Goal: Go to known website: Go to known website

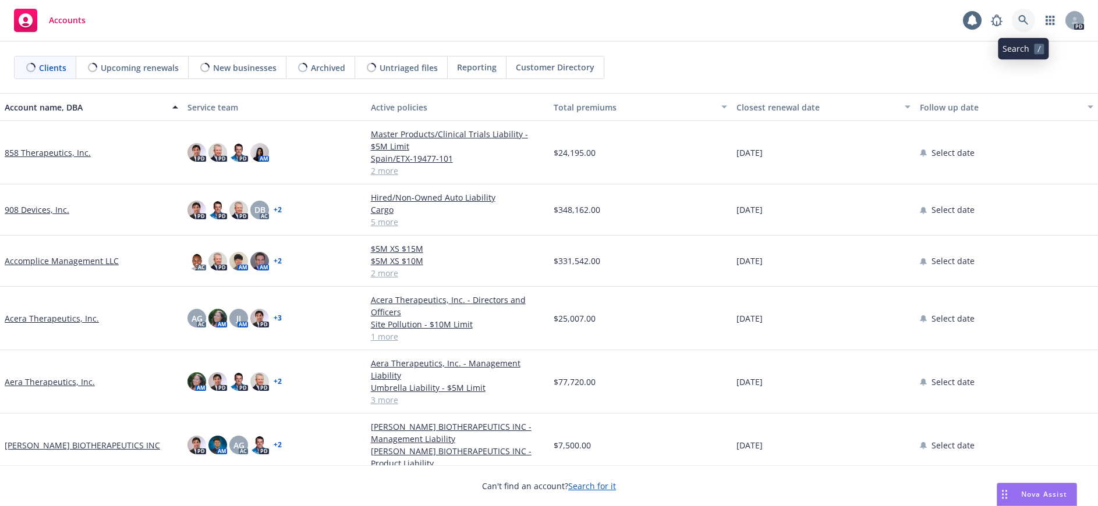
click at [1021, 18] on icon at bounding box center [1023, 20] width 10 height 10
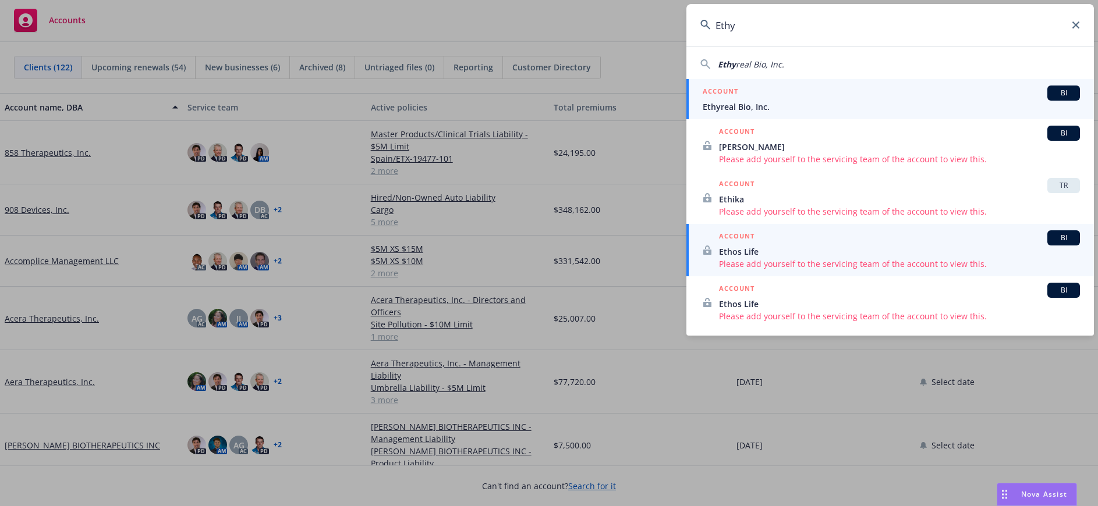
type input "Ethy"
click at [751, 99] on div "ACCOUNT BI" at bounding box center [890, 93] width 377 height 15
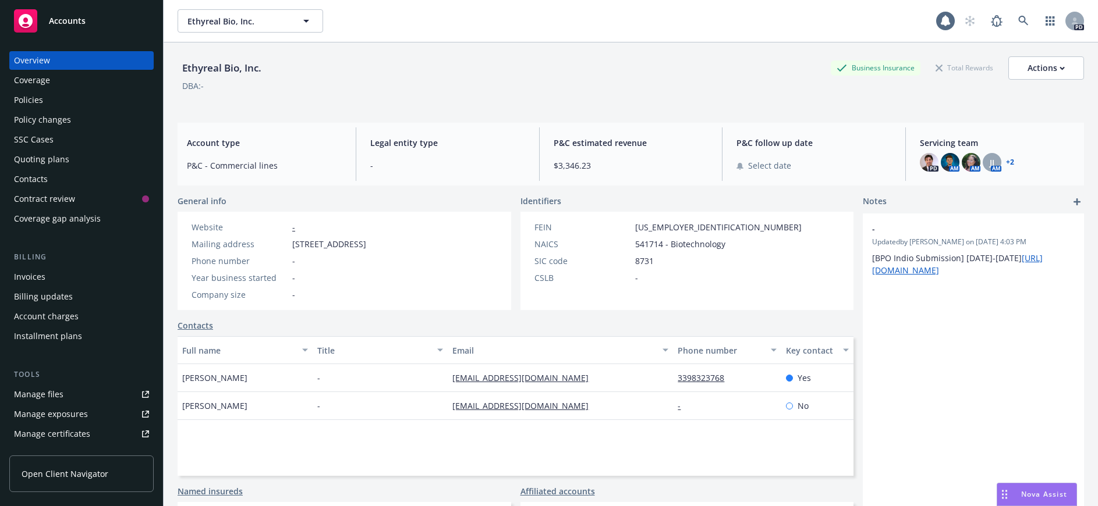
click at [31, 102] on div "Policies" at bounding box center [28, 100] width 29 height 19
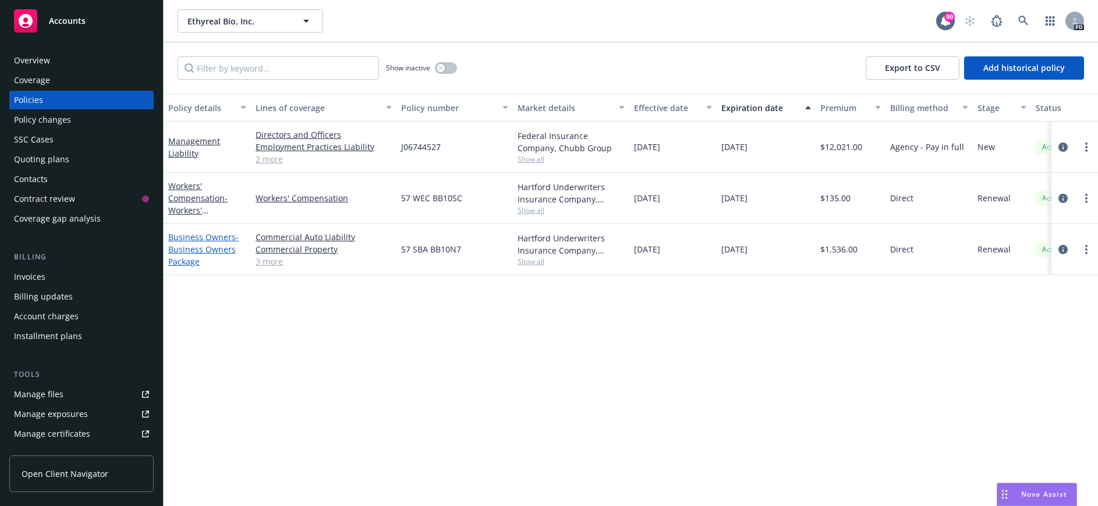
click at [203, 241] on link "Business Owners - Business Owners Package" at bounding box center [203, 249] width 70 height 35
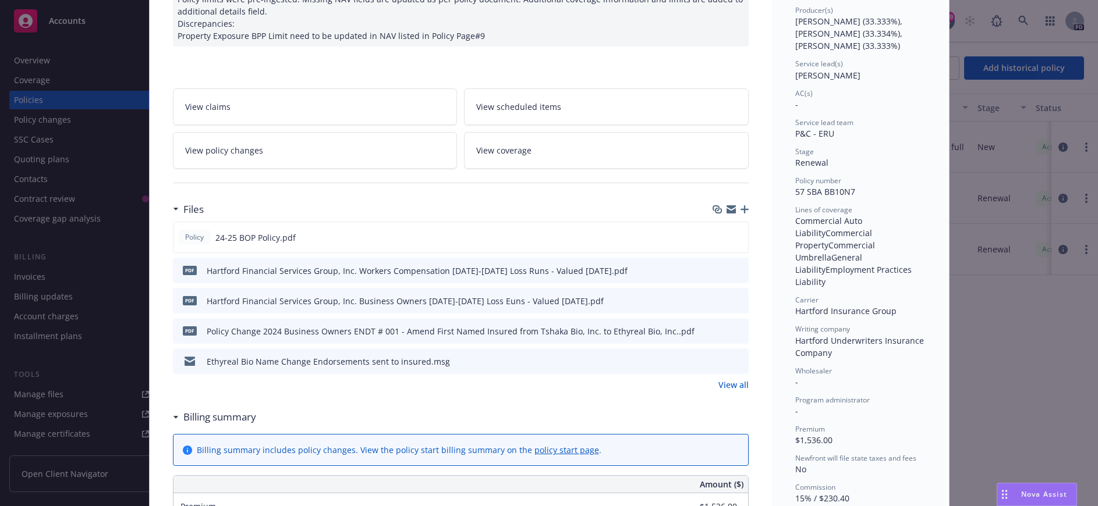
scroll to position [175, 0]
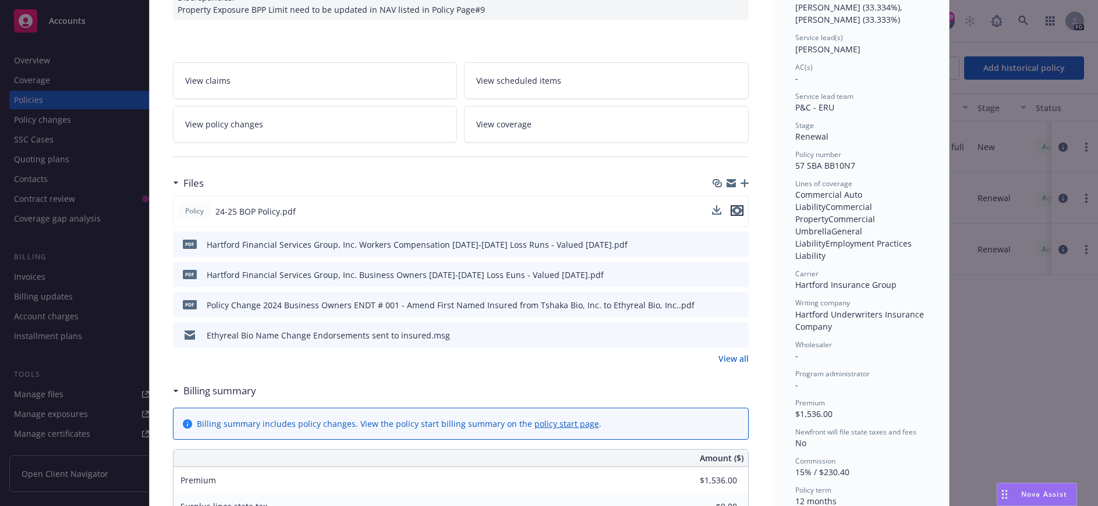
click at [732, 211] on icon "preview file" at bounding box center [737, 211] width 10 height 8
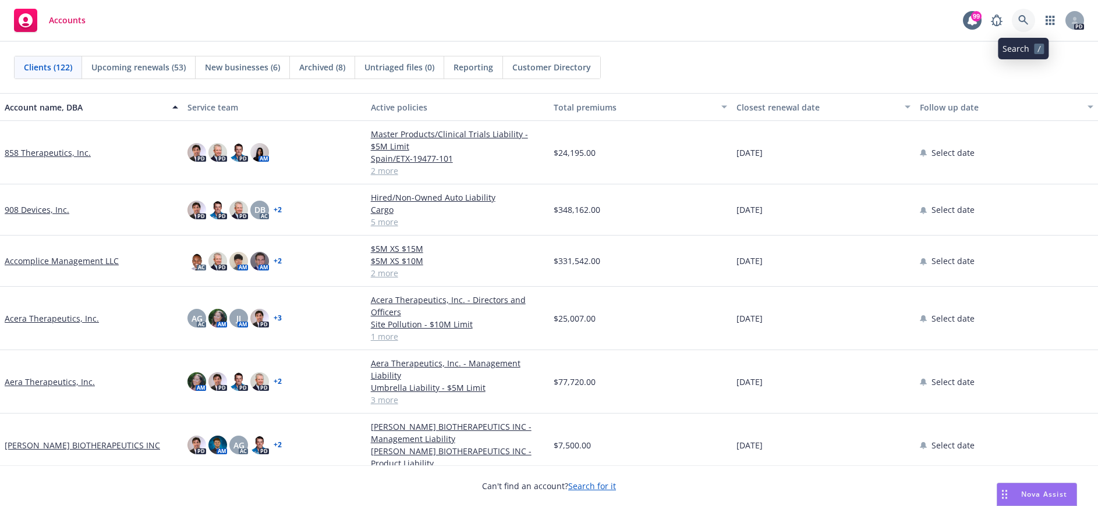
click at [1021, 17] on icon at bounding box center [1023, 20] width 10 height 10
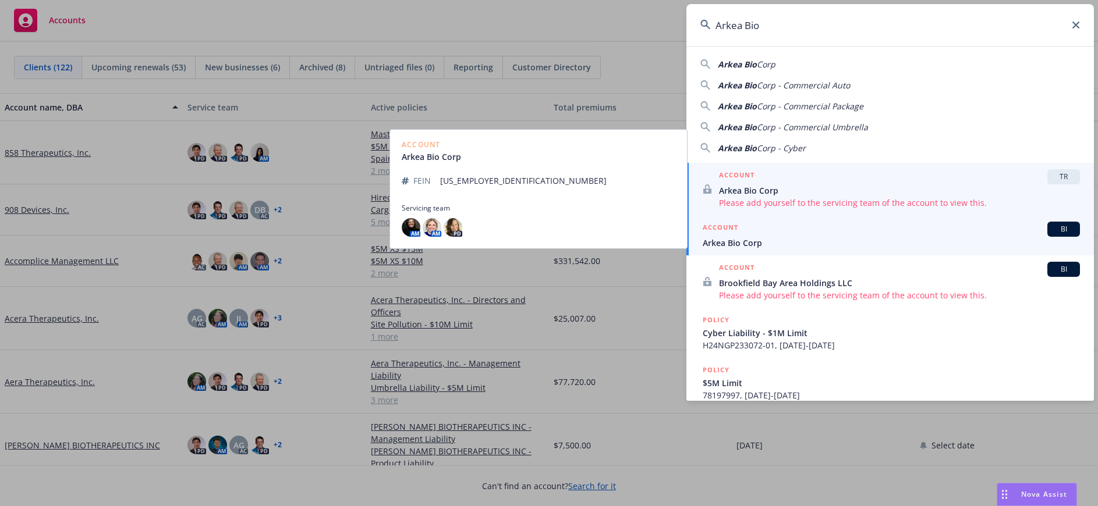
type input "Arkea Bio"
click at [747, 236] on div "ACCOUNT BI" at bounding box center [890, 229] width 377 height 15
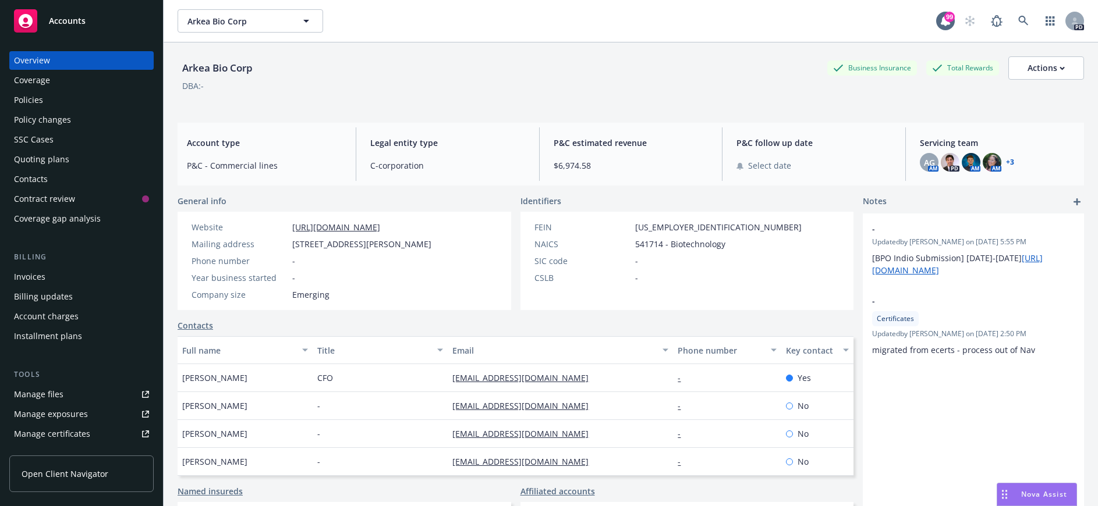
click at [55, 473] on span "Open Client Navigator" at bounding box center [65, 474] width 87 height 12
